Goal: Task Accomplishment & Management: Manage account settings

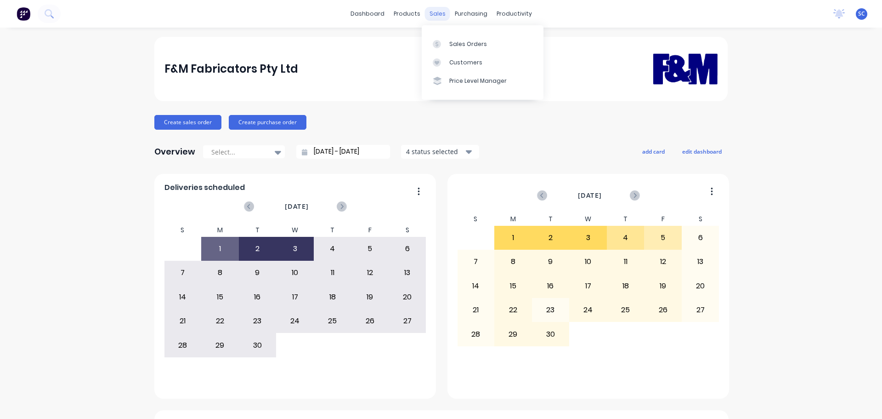
click at [427, 15] on div "sales" at bounding box center [437, 14] width 25 height 14
click at [471, 62] on div "Customers" at bounding box center [465, 62] width 33 height 8
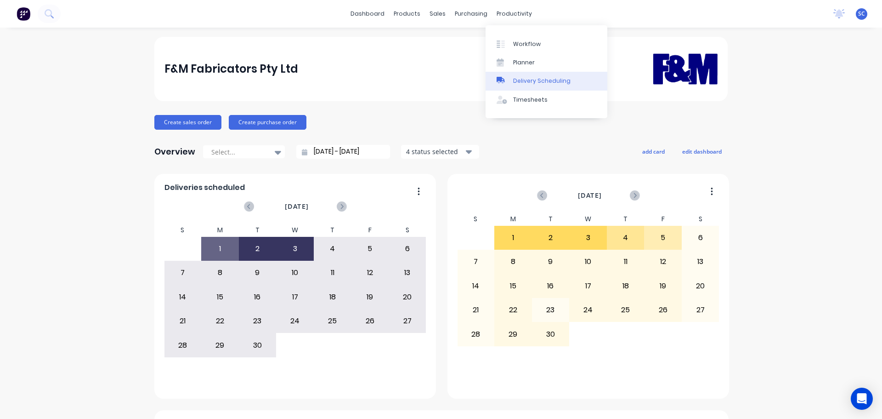
click at [518, 78] on div "Delivery Scheduling" at bounding box center [541, 81] width 57 height 8
click at [518, 16] on div "productivity" at bounding box center [514, 14] width 45 height 14
click at [524, 83] on div "Delivery Scheduling" at bounding box center [541, 81] width 57 height 8
click at [533, 79] on div "Delivery Scheduling" at bounding box center [541, 81] width 57 height 8
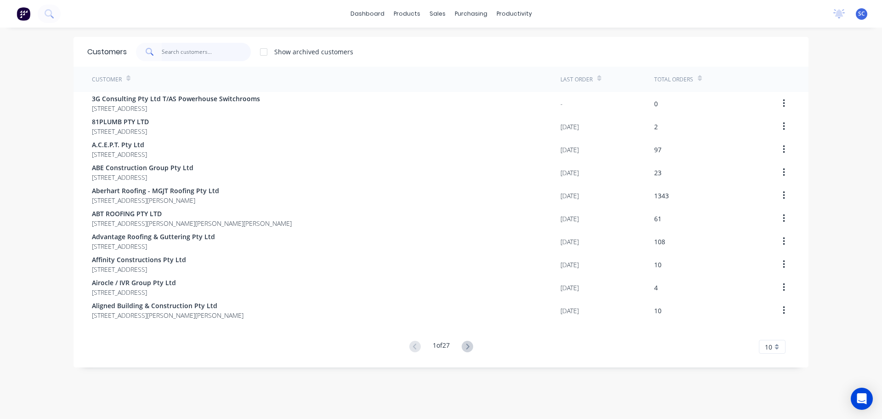
click at [198, 51] on input "text" at bounding box center [207, 52] width 90 height 18
type input "l"
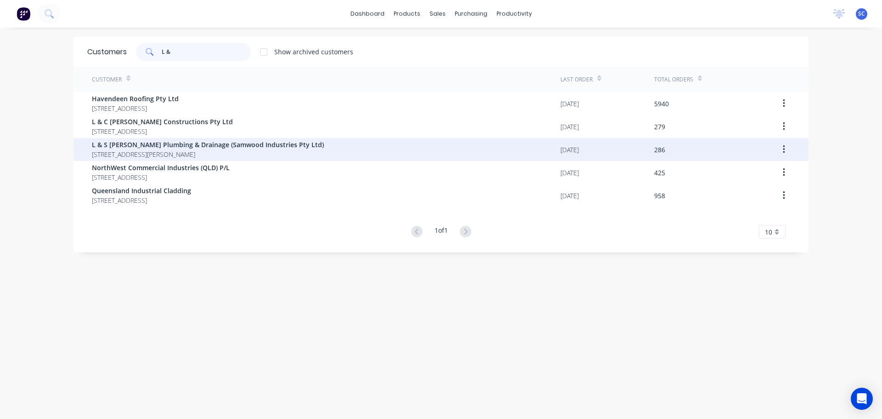
type input "L &"
click at [143, 151] on span "13 Zabel Drive Plainland Queensland Australia 4341" at bounding box center [208, 154] width 232 height 10
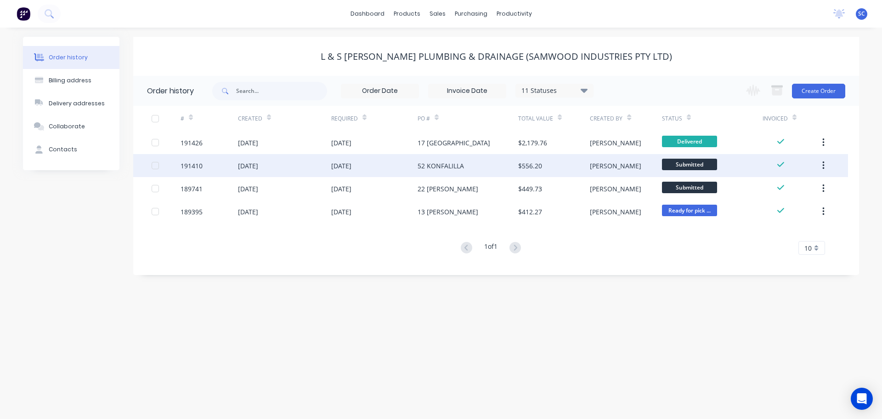
click at [272, 175] on div "01 Sep 2025" at bounding box center [284, 165] width 93 height 23
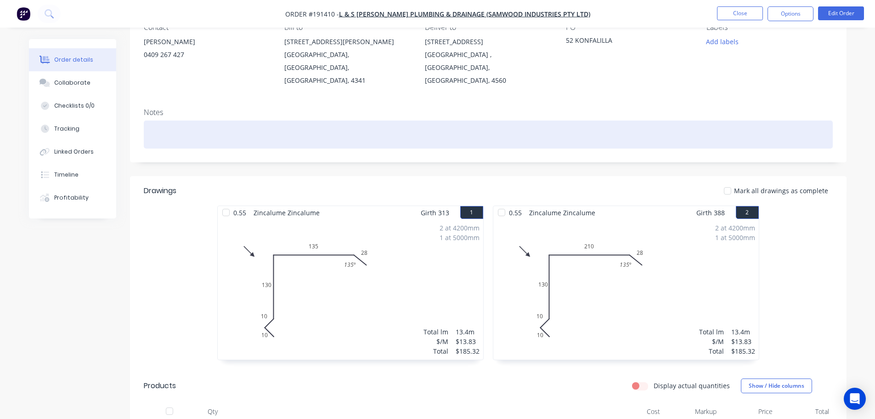
scroll to position [138, 0]
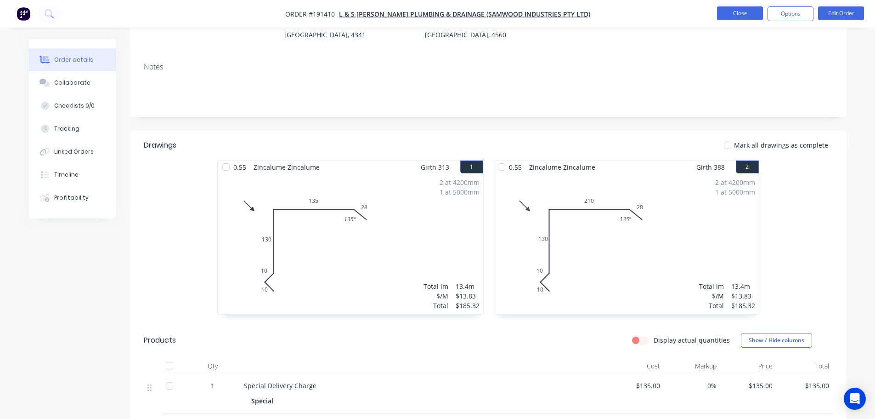
click at [740, 14] on button "Close" at bounding box center [740, 13] width 46 height 14
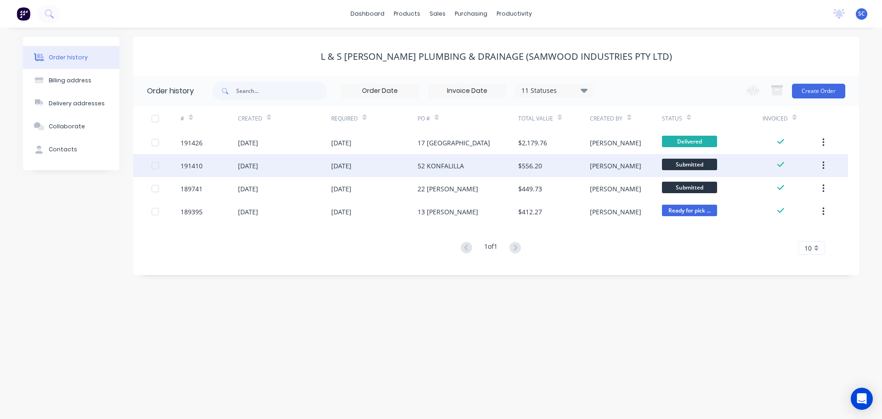
click at [429, 169] on div "52 KONFALILLA" at bounding box center [441, 166] width 46 height 10
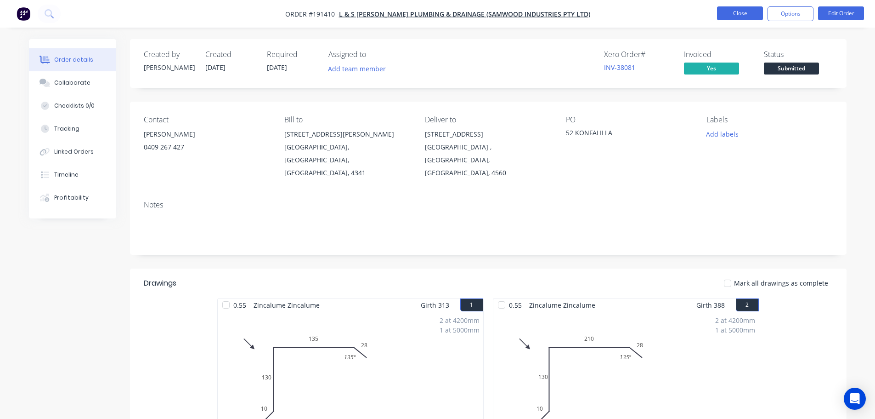
click at [742, 13] on button "Close" at bounding box center [740, 13] width 46 height 14
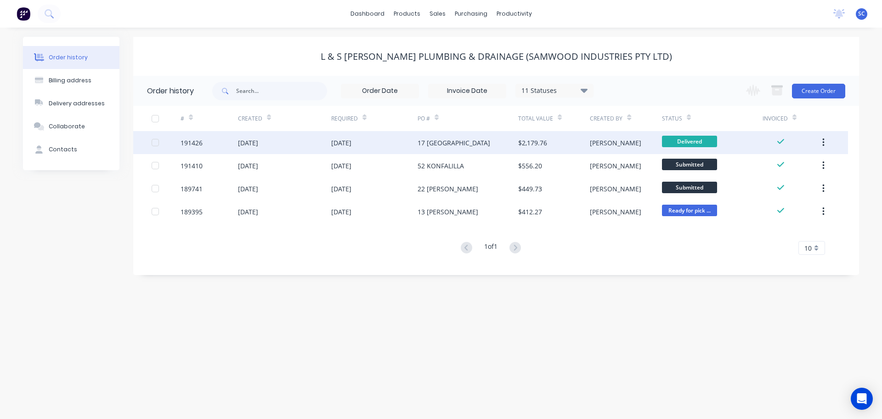
click at [303, 142] on div "01 Sep 2025" at bounding box center [284, 142] width 93 height 23
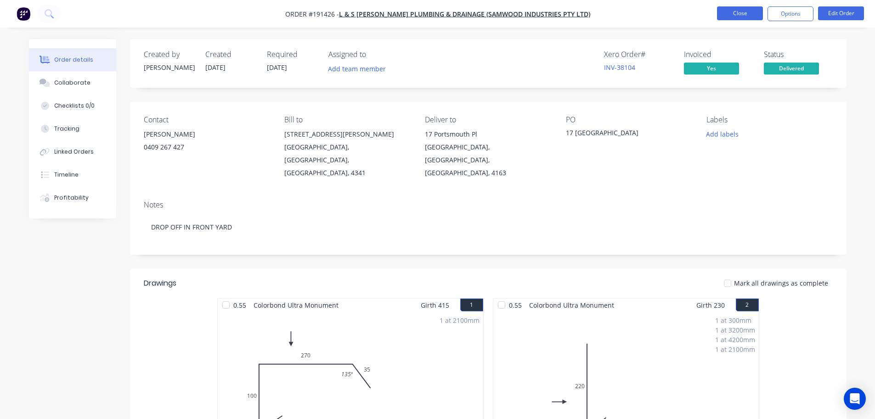
click at [737, 12] on button "Close" at bounding box center [740, 13] width 46 height 14
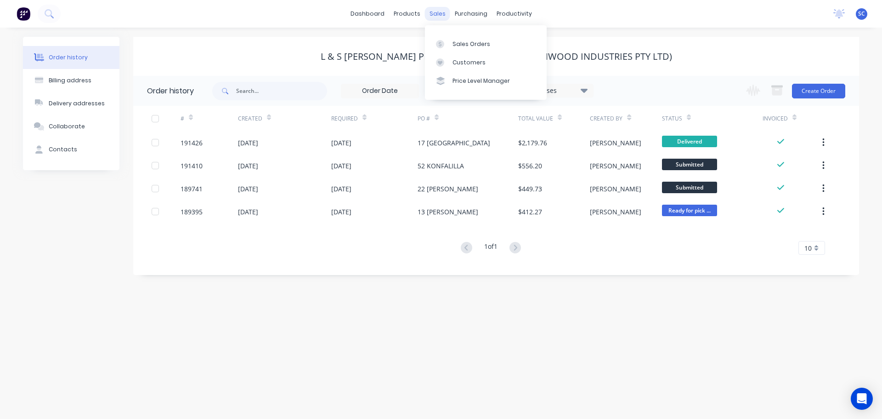
click at [434, 14] on div "sales" at bounding box center [437, 14] width 25 height 14
drag, startPoint x: 442, startPoint y: 10, endPoint x: 453, endPoint y: 32, distance: 24.9
click at [442, 10] on div "sales" at bounding box center [437, 14] width 25 height 14
click at [469, 61] on div "Customers" at bounding box center [469, 62] width 33 height 8
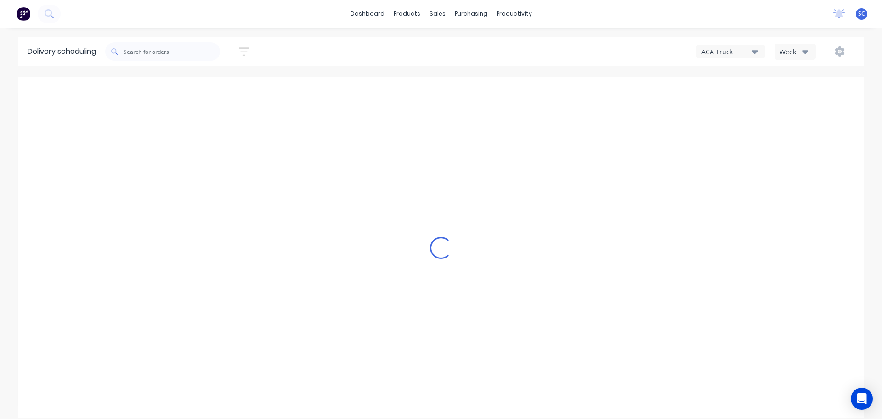
click at [793, 52] on div "Week" at bounding box center [793, 52] width 27 height 10
click at [800, 96] on div "Vehicle" at bounding box center [820, 94] width 91 height 18
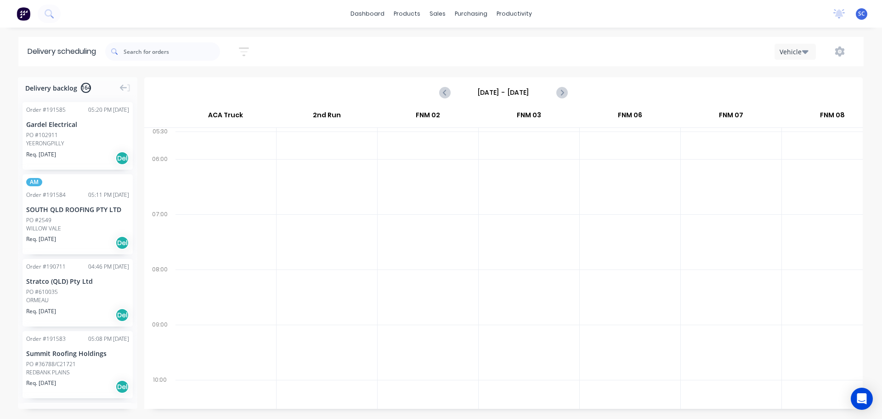
click at [487, 90] on input "Sunday - 31/08/25" at bounding box center [503, 92] width 91 height 14
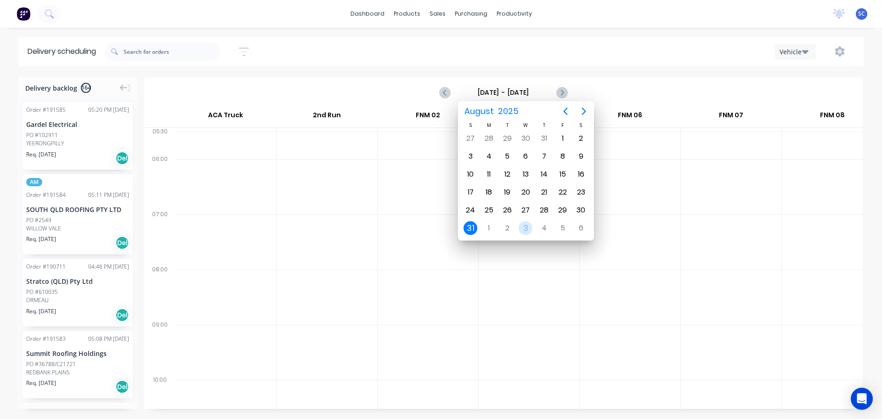
click at [528, 227] on div "3" at bounding box center [526, 228] width 14 height 14
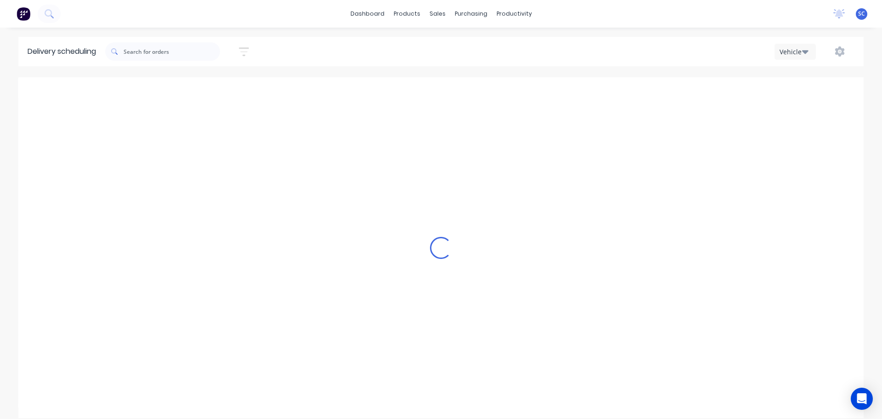
type input "Wednesday - 03/09/25"
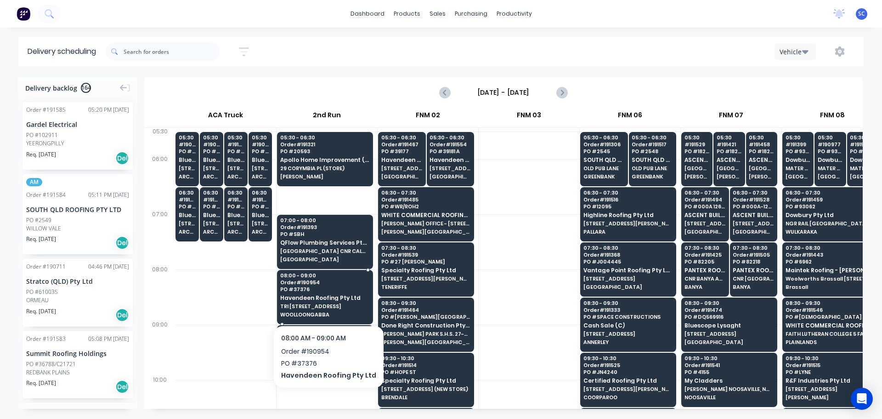
click at [318, 305] on span "TRI 37 KENT ST" at bounding box center [324, 306] width 89 height 6
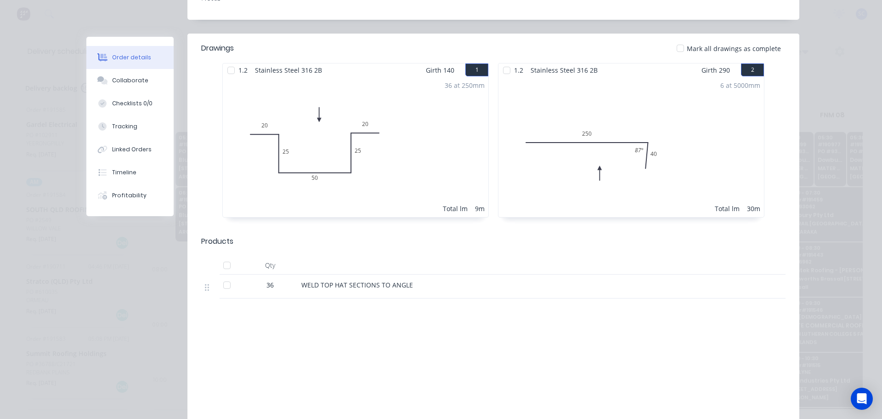
scroll to position [0, 0]
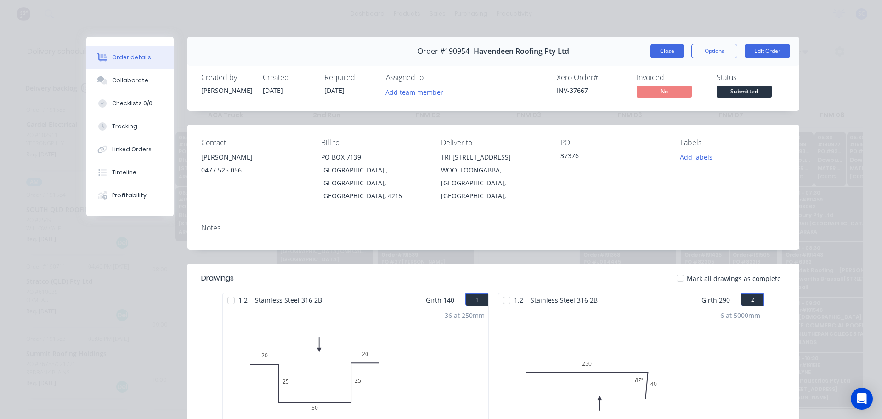
click at [662, 45] on button "Close" at bounding box center [668, 51] width 34 height 15
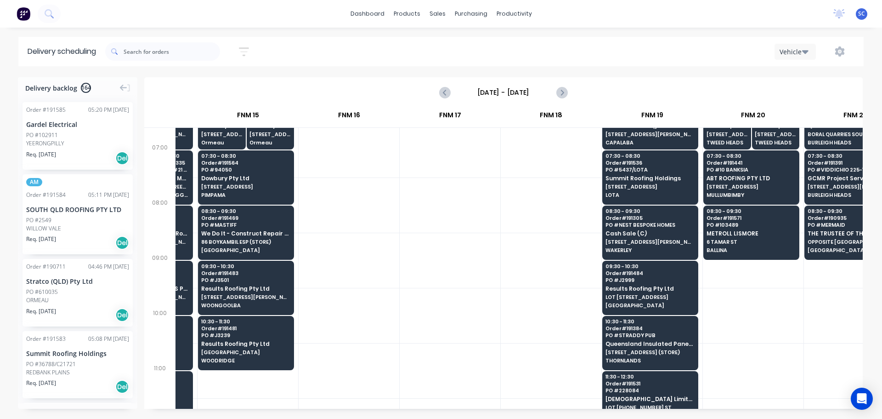
scroll to position [0, 1191]
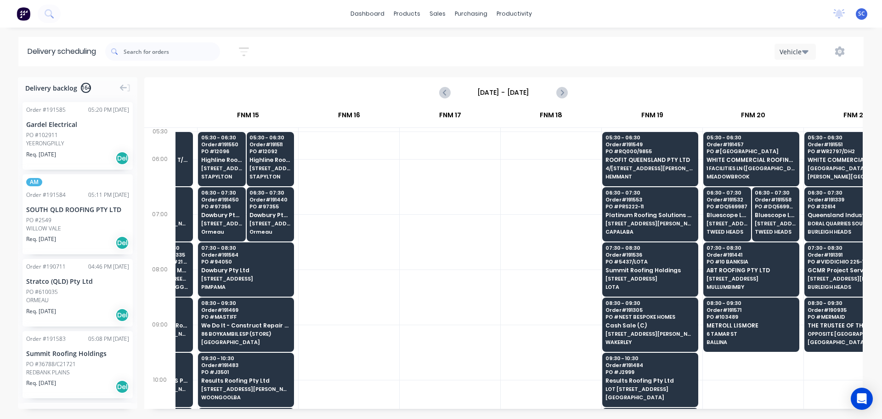
click at [834, 401] on div at bounding box center [854, 406] width 101 height 55
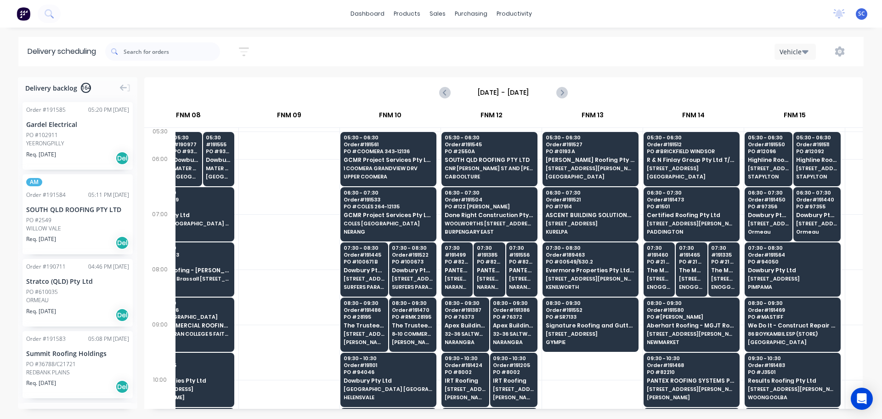
scroll to position [0, 49]
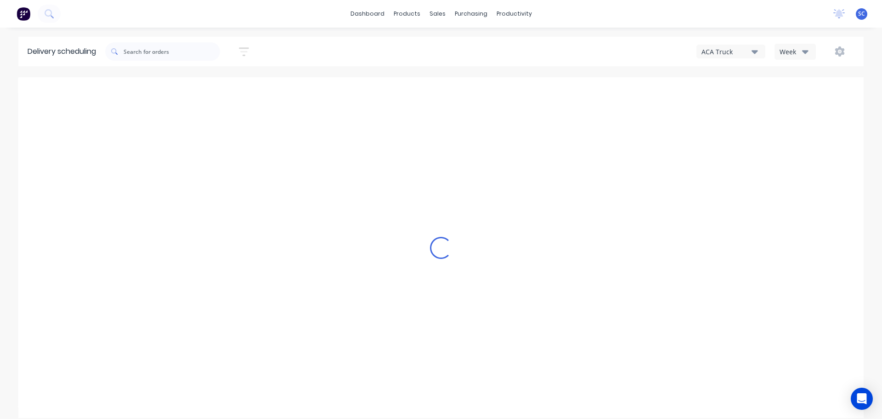
click at [756, 51] on icon "button" at bounding box center [755, 52] width 6 height 4
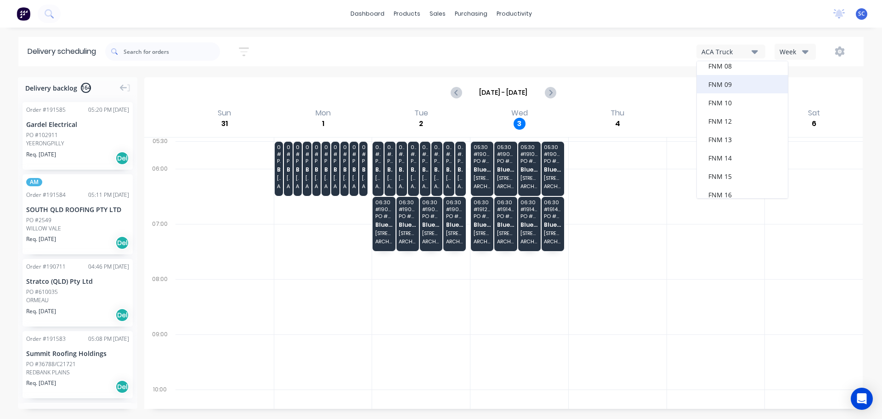
click at [727, 89] on div "FNM 09" at bounding box center [742, 84] width 91 height 18
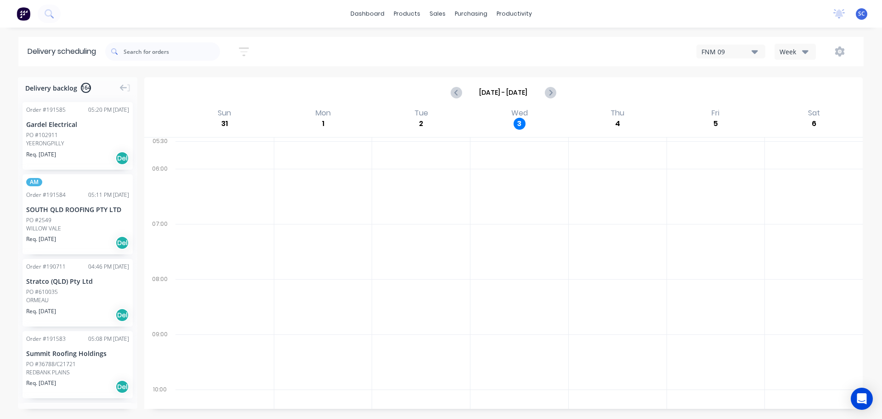
click at [243, 51] on icon "button" at bounding box center [244, 51] width 10 height 11
click at [198, 86] on input at bounding box center [201, 86] width 85 height 14
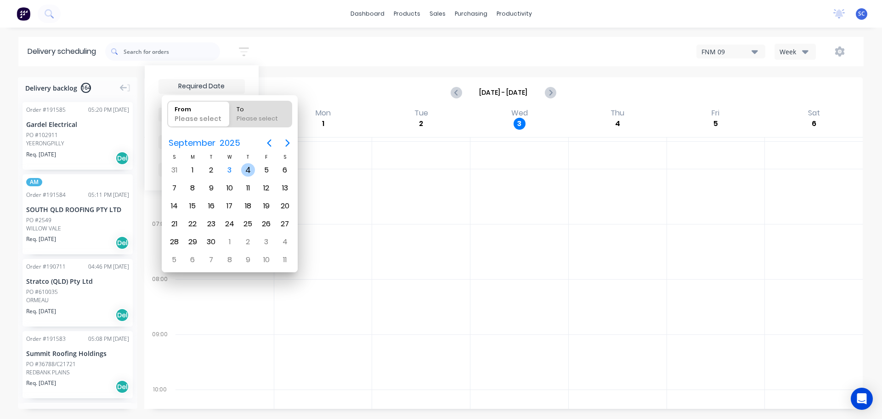
click at [254, 171] on div "4" at bounding box center [248, 170] width 14 height 14
type input "[DATE]"
radio input "false"
radio input "true"
click at [251, 170] on div "4" at bounding box center [248, 170] width 14 height 14
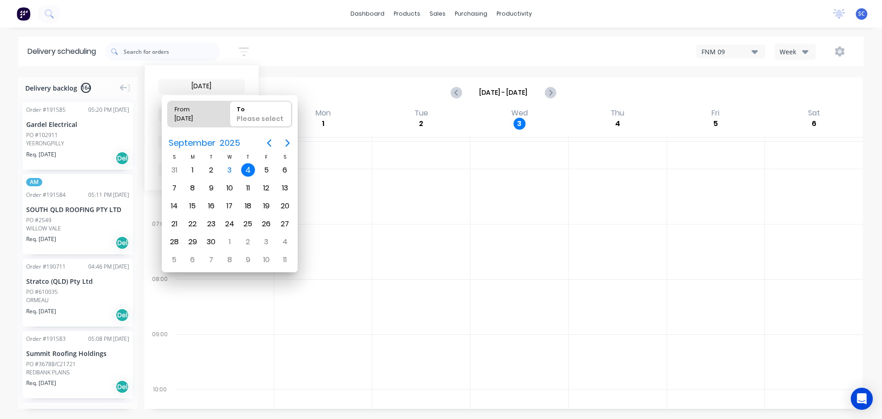
type input "04/09/25 - 04/09/25"
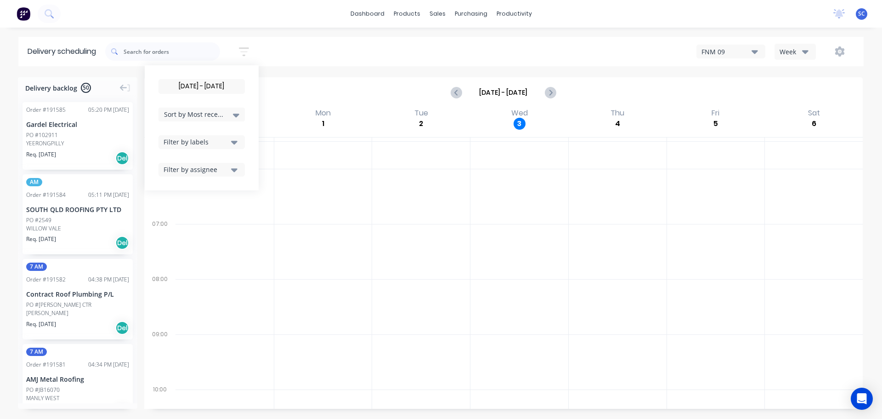
click at [235, 144] on icon "button" at bounding box center [234, 142] width 6 height 10
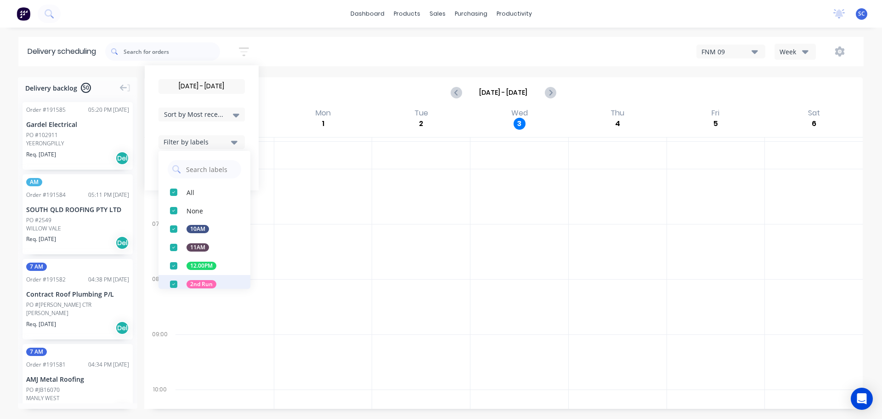
click at [174, 282] on div "button" at bounding box center [173, 284] width 18 height 18
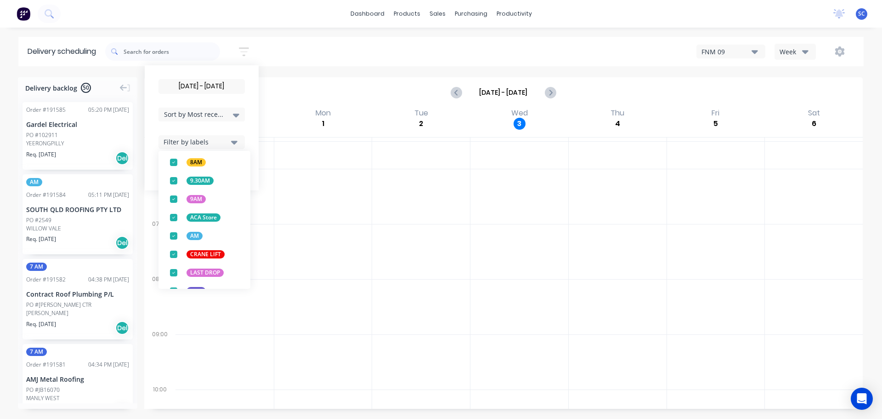
scroll to position [293, 0]
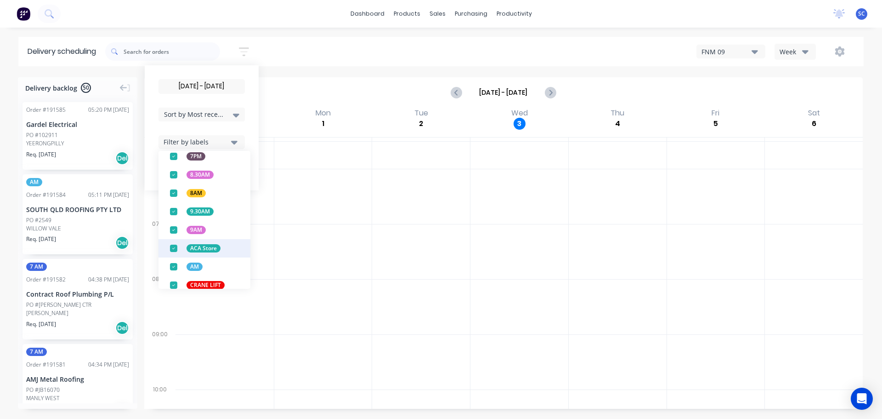
click at [175, 248] on div "button" at bounding box center [173, 248] width 18 height 18
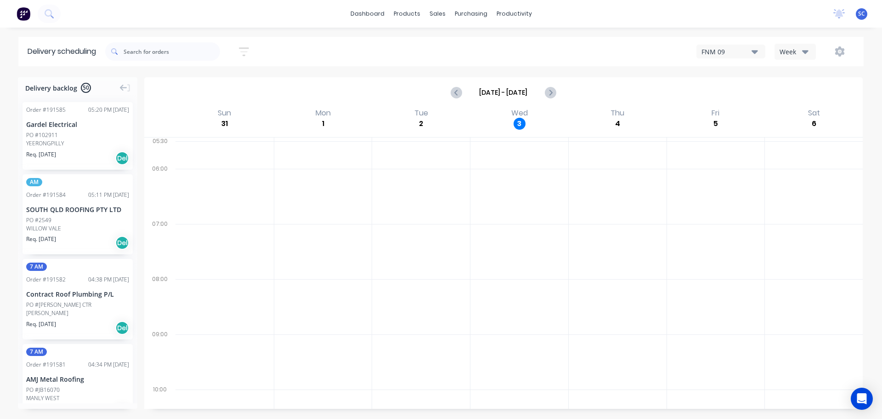
click at [288, 46] on div "04/09/25 - 04/09/25 Sort by Most recent Created date Required date Order number…" at bounding box center [484, 52] width 759 height 26
click at [245, 49] on icon "button" at bounding box center [244, 51] width 10 height 11
click at [215, 141] on div "Filter by labels" at bounding box center [196, 142] width 65 height 10
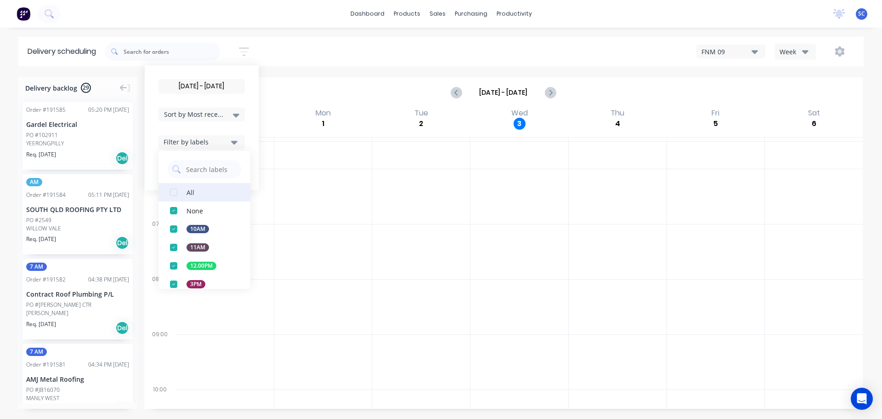
click at [177, 190] on div "button" at bounding box center [173, 192] width 18 height 18
click at [290, 49] on div "04/09/25 - 04/09/25 Sort by Most recent Created date Required date Order number…" at bounding box center [484, 52] width 759 height 26
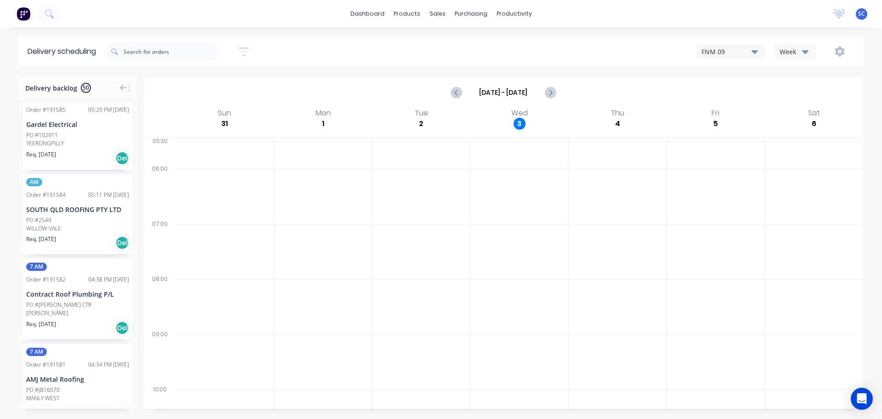
click at [318, 52] on div "04/09/25 - 04/09/25 Sort by Most recent Created date Required date Order number…" at bounding box center [484, 52] width 759 height 26
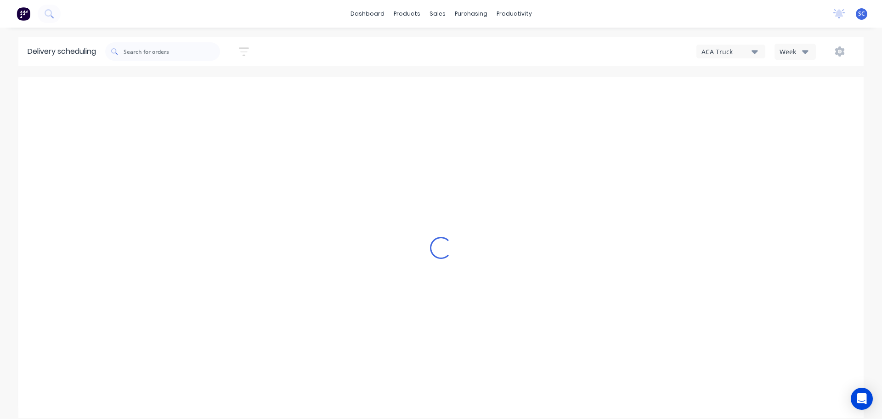
click at [750, 50] on div "ACA Truck" at bounding box center [727, 52] width 50 height 10
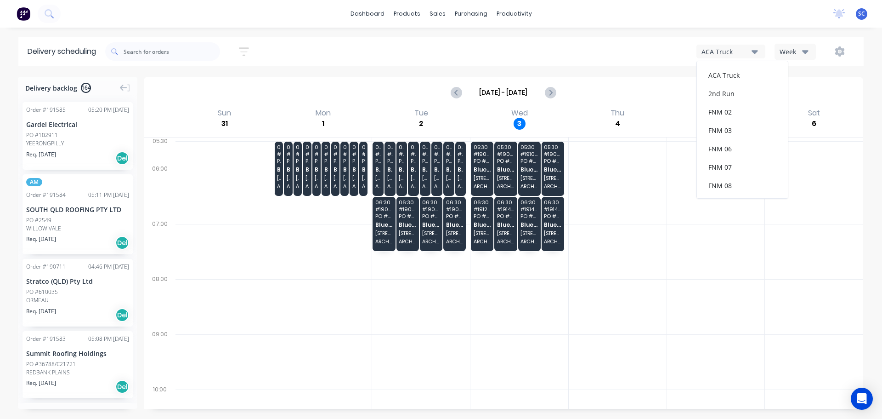
scroll to position [119, 0]
click at [729, 80] on div "FNM 09" at bounding box center [742, 84] width 91 height 18
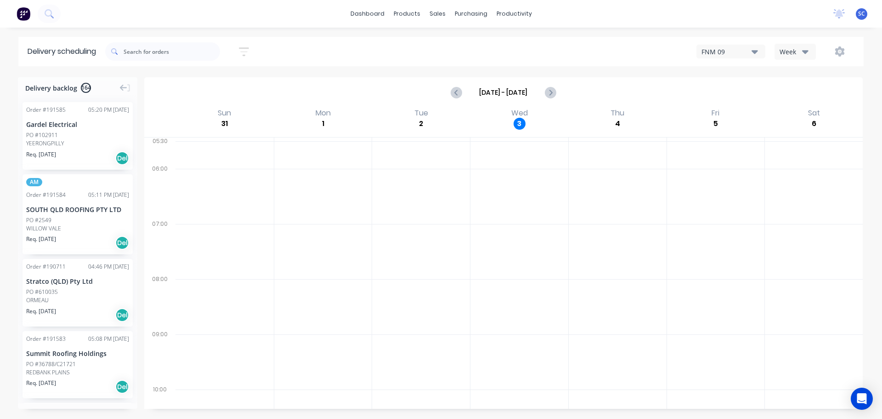
click at [375, 54] on div "Sort by Most recent Created date Required date Order number Customer name Most …" at bounding box center [484, 52] width 759 height 26
click at [138, 50] on input "text" at bounding box center [172, 51] width 96 height 18
type input "191481"
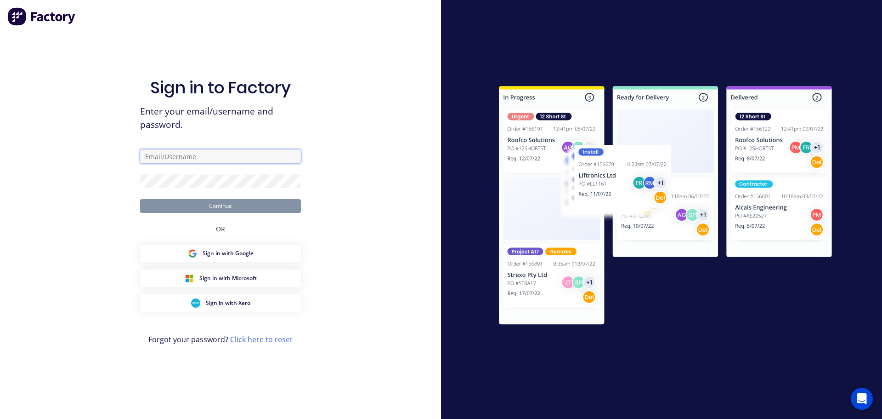
click at [177, 160] on input "text" at bounding box center [220, 156] width 161 height 14
type input "[PERSON_NAME][EMAIL_ADDRESS][DOMAIN_NAME]"
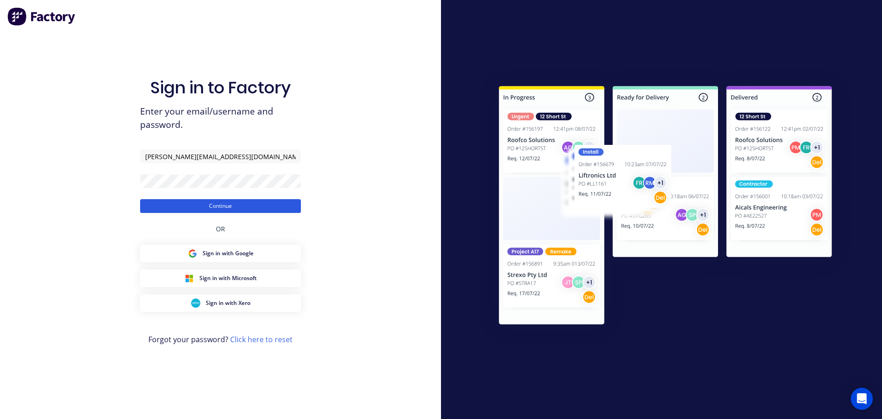
click at [182, 203] on button "Continue" at bounding box center [220, 206] width 161 height 14
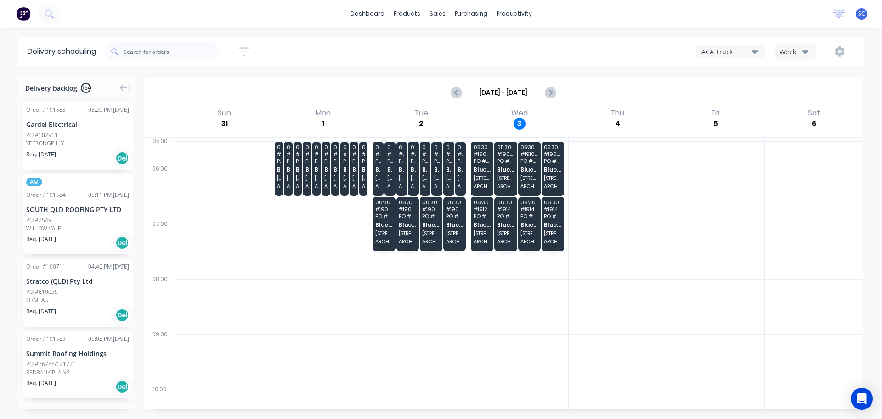
drag, startPoint x: 753, startPoint y: 49, endPoint x: 752, endPoint y: 56, distance: 7.4
click at [752, 49] on icon "button" at bounding box center [755, 51] width 6 height 10
click at [726, 85] on div "FNM 09" at bounding box center [742, 84] width 91 height 18
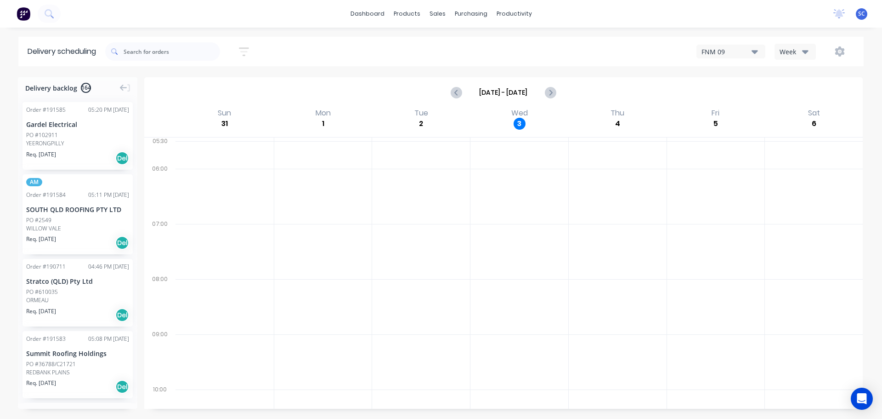
click at [245, 49] on icon "button" at bounding box center [244, 51] width 10 height 11
drag, startPoint x: 153, startPoint y: 62, endPoint x: 144, endPoint y: 44, distance: 20.3
click at [155, 57] on div at bounding box center [162, 52] width 115 height 26
click at [143, 44] on input "text" at bounding box center [172, 51] width 96 height 18
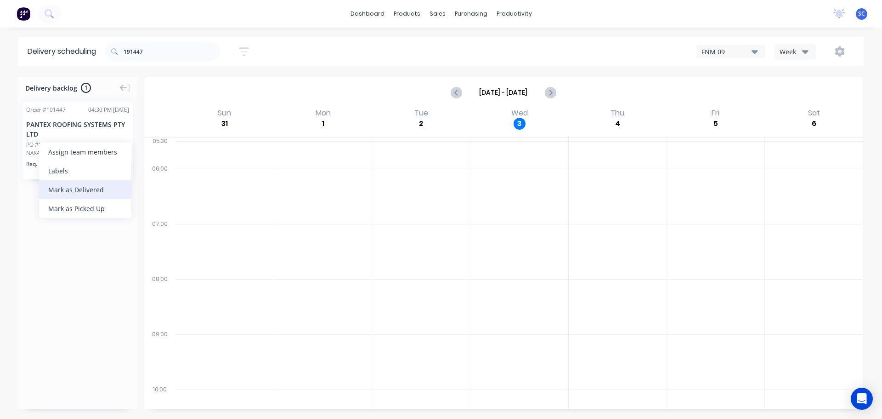
click at [64, 190] on div "Mark as Delivered" at bounding box center [85, 189] width 92 height 19
click at [157, 51] on input "191447" at bounding box center [172, 51] width 96 height 18
type input "190336"
click at [91, 185] on div "Mark as Delivered" at bounding box center [108, 184] width 92 height 19
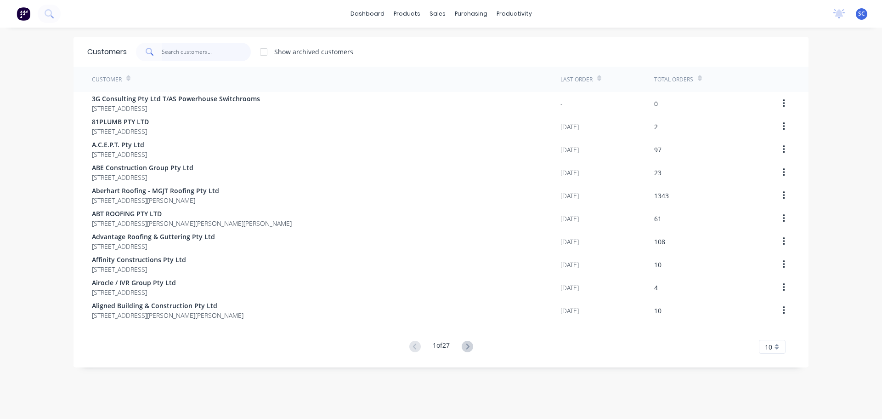
click at [191, 43] on input "text" at bounding box center [207, 52] width 90 height 18
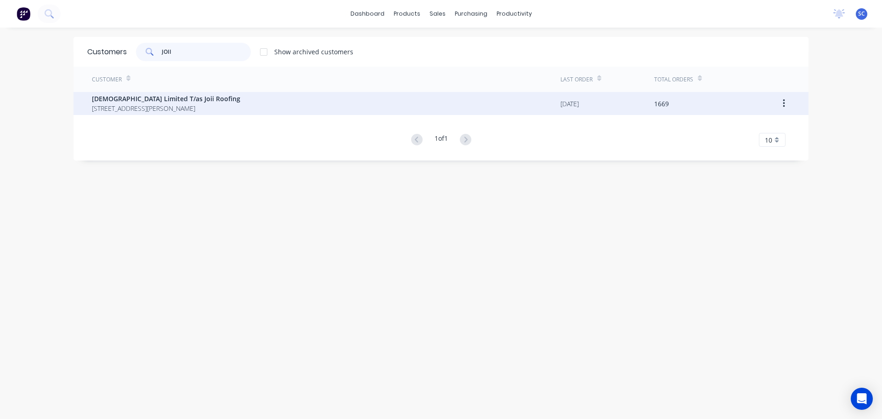
type input "JOII"
click at [123, 105] on span "[STREET_ADDRESS][PERSON_NAME]" at bounding box center [166, 108] width 148 height 10
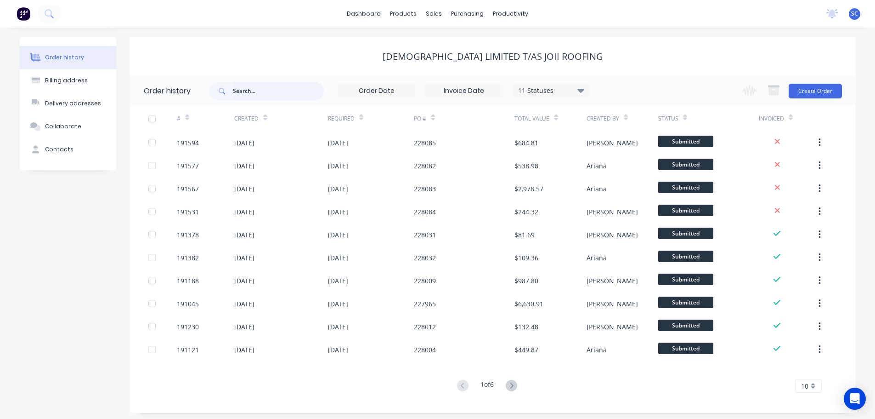
click at [269, 90] on input "text" at bounding box center [278, 91] width 91 height 18
type input "227817"
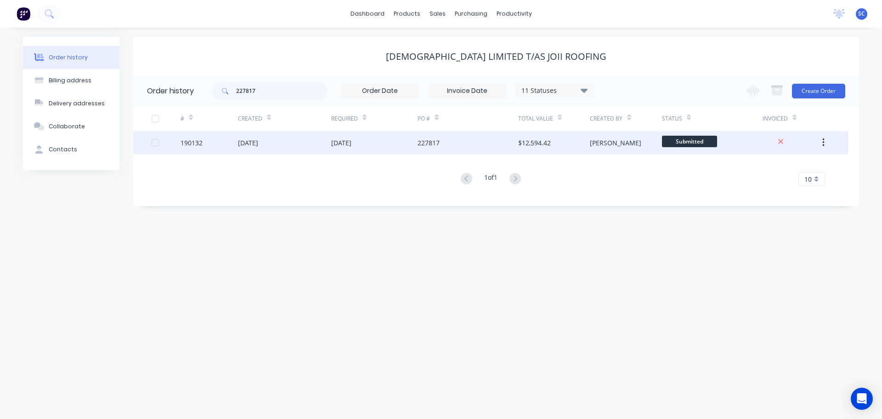
click at [321, 149] on div "[DATE]" at bounding box center [284, 142] width 93 height 23
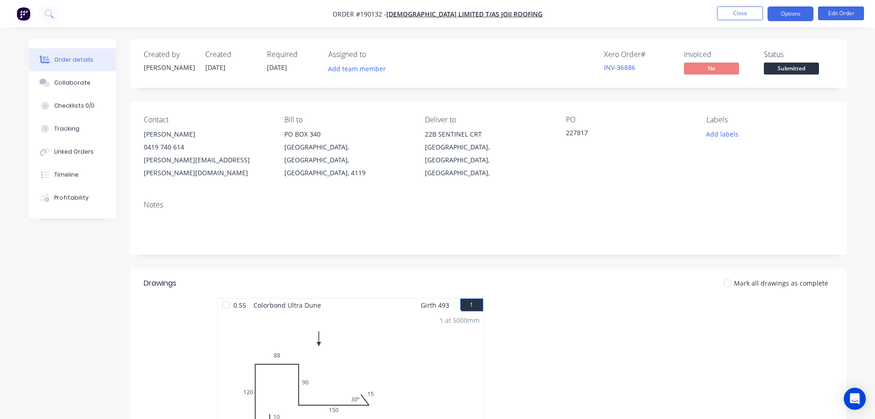
click at [784, 16] on button "Options" at bounding box center [791, 13] width 46 height 15
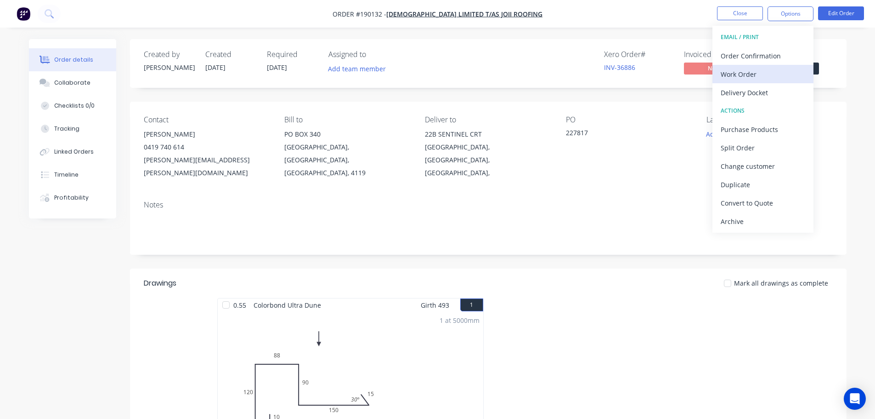
click at [747, 74] on div "Work Order" at bounding box center [763, 74] width 85 height 13
click at [739, 112] on div "Custom" at bounding box center [763, 110] width 85 height 13
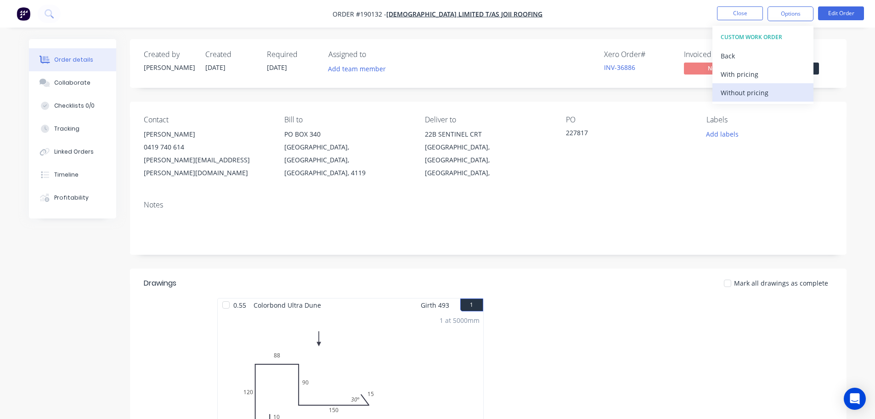
click at [743, 94] on div "Without pricing" at bounding box center [763, 92] width 85 height 13
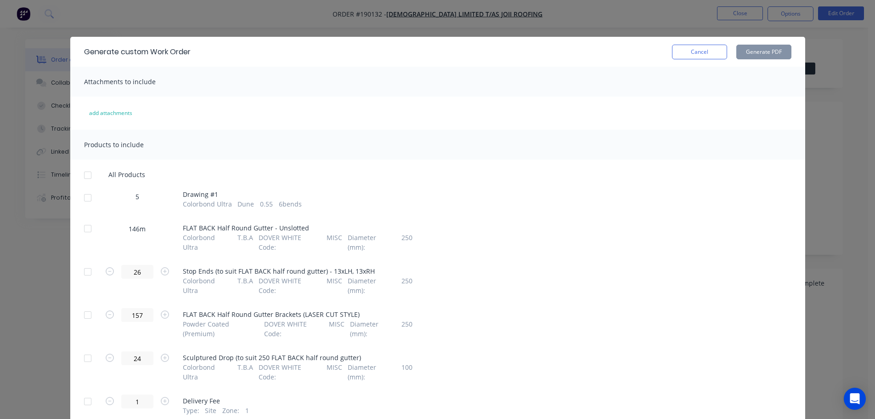
click at [79, 195] on div at bounding box center [88, 197] width 18 height 18
click at [758, 51] on button "Generate PDF" at bounding box center [763, 52] width 55 height 15
click at [695, 49] on button "Cancel" at bounding box center [699, 52] width 55 height 15
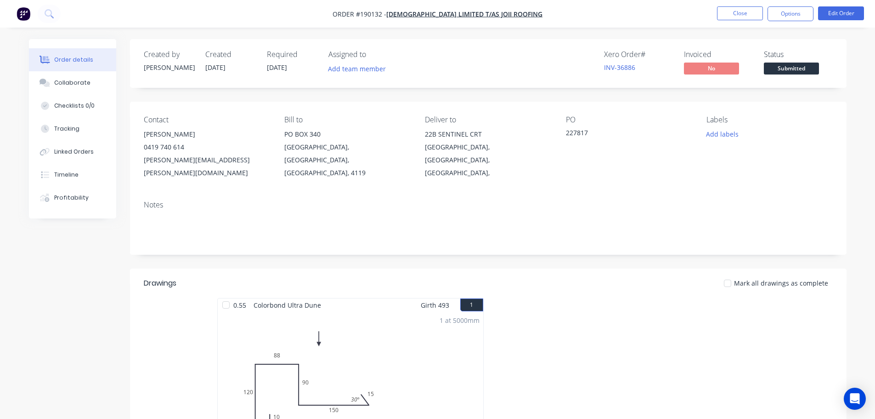
click at [738, 4] on nav "Order #190132 - Joii Limited T/as Joii Roofing Close Options Edit Order" at bounding box center [437, 14] width 875 height 28
click at [741, 14] on button "Close" at bounding box center [740, 13] width 46 height 14
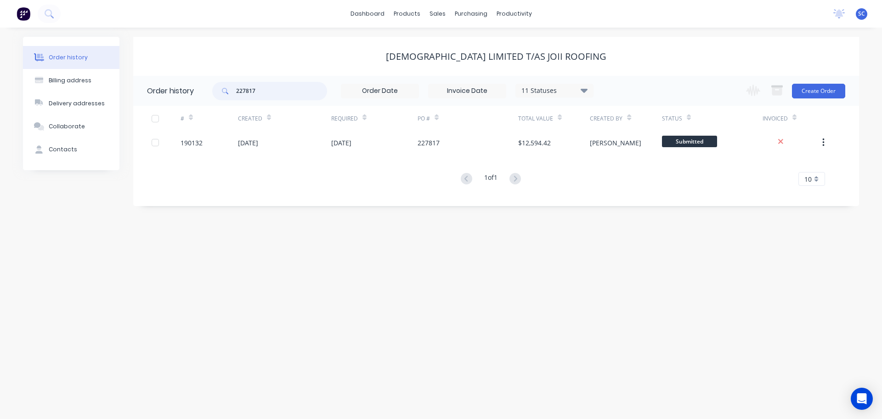
drag, startPoint x: 264, startPoint y: 91, endPoint x: 202, endPoint y: 96, distance: 61.8
click at [202, 96] on header "Order history 227817 11 Statuses Invoice Status Invoiced Not Invoiced Partial O…" at bounding box center [496, 91] width 726 height 30
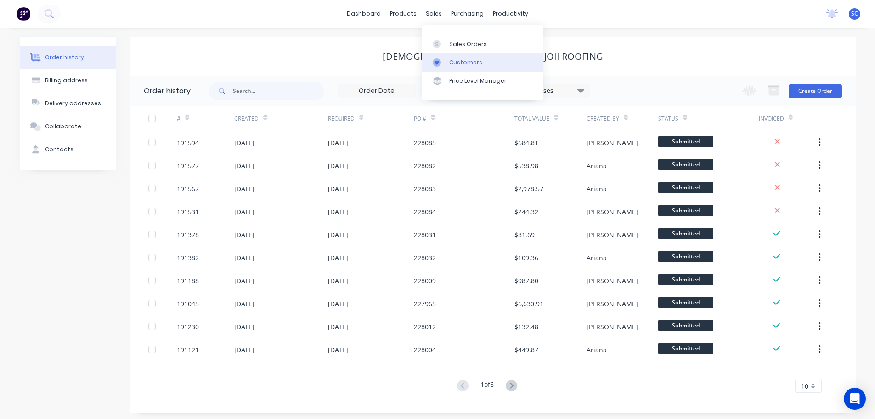
click at [449, 66] on div "Customers" at bounding box center [465, 62] width 33 height 8
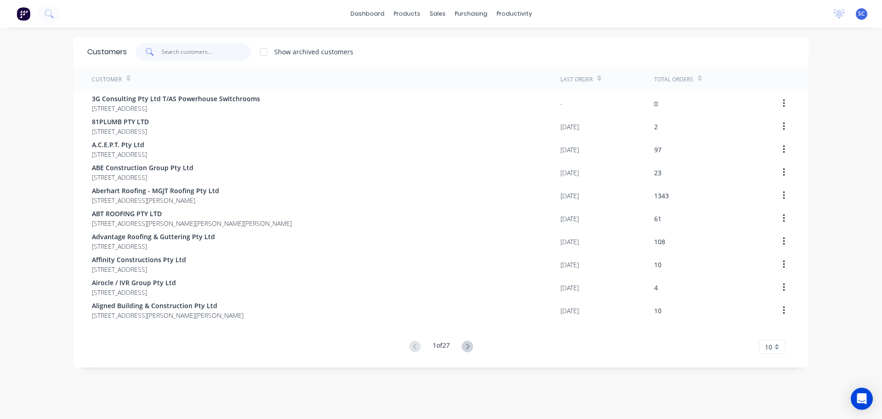
click at [168, 53] on input "text" at bounding box center [207, 52] width 90 height 18
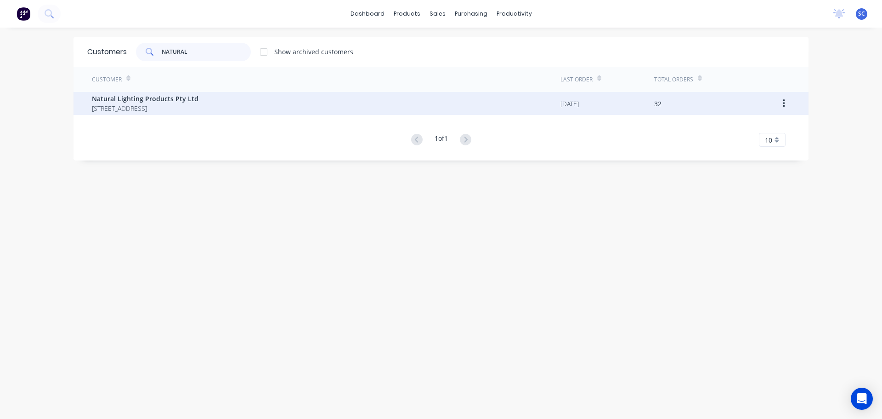
type input "NATURAL"
click at [136, 104] on span "[STREET_ADDRESS]" at bounding box center [145, 108] width 107 height 10
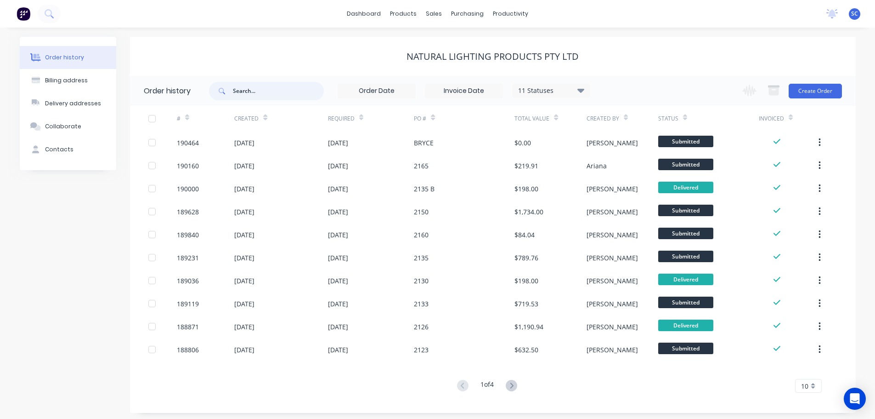
click at [252, 92] on input "text" at bounding box center [278, 91] width 91 height 18
type input "2162"
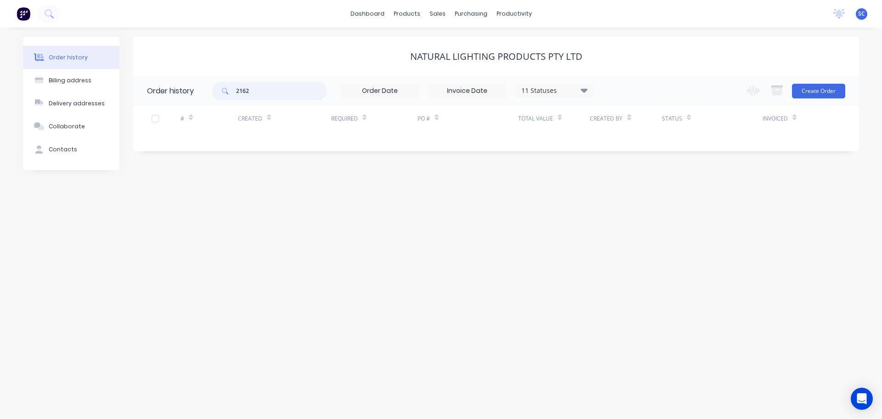
drag, startPoint x: 267, startPoint y: 93, endPoint x: 233, endPoint y: 94, distance: 34.0
click at [232, 94] on div "2162" at bounding box center [269, 91] width 115 height 18
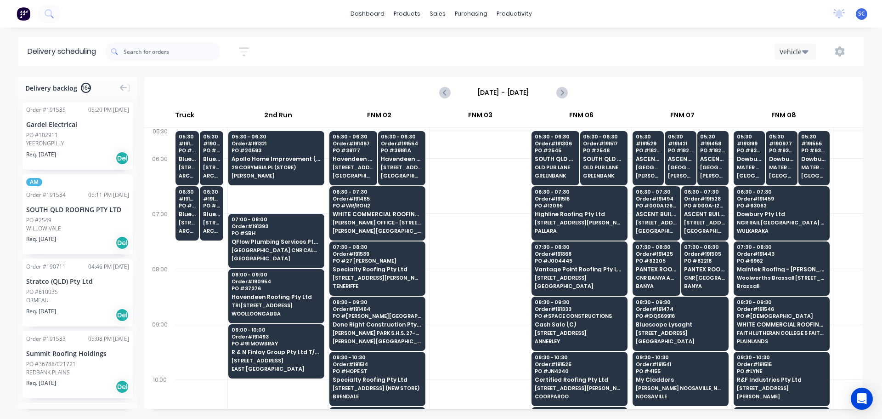
scroll to position [0, 49]
